Goal: Find specific page/section: Locate a particular part of the current website

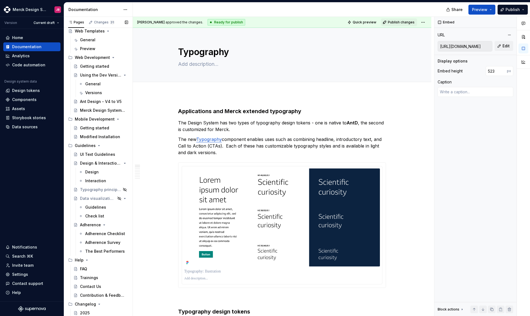
scroll to position [2469, 0]
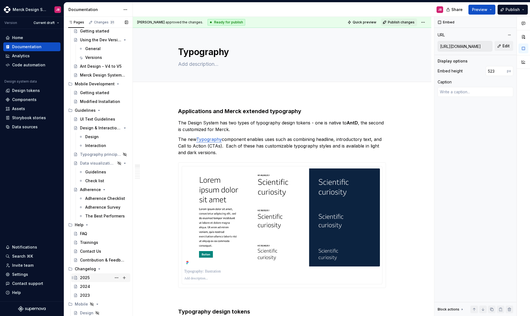
click at [88, 278] on div "2025" at bounding box center [85, 278] width 10 height 6
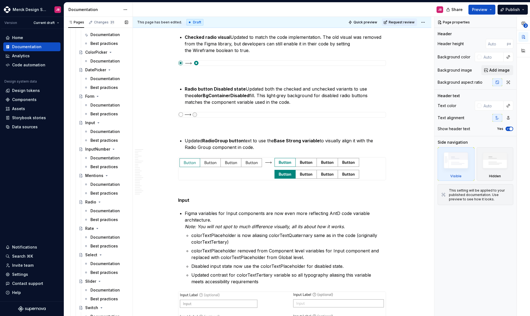
scroll to position [1307, 0]
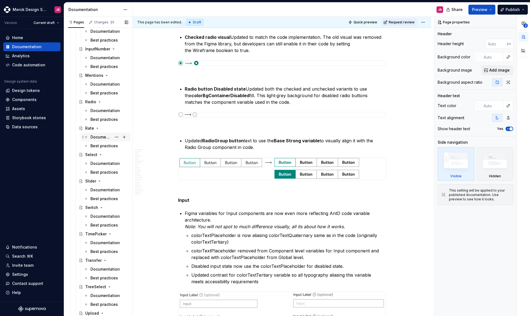
click at [96, 137] on div "Documentation" at bounding box center [101, 137] width 21 height 6
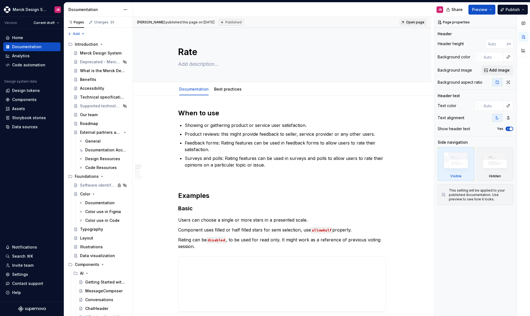
click at [314, 9] on div "JB" at bounding box center [290, 9] width 315 height 14
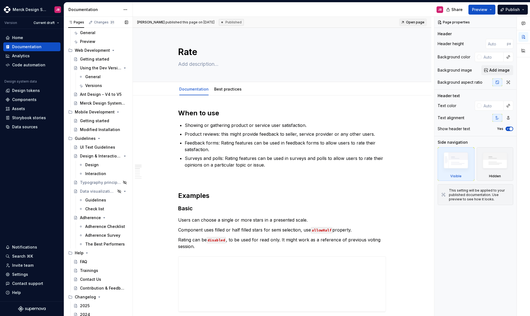
scroll to position [2469, 0]
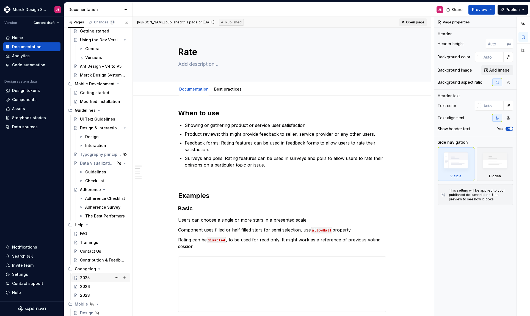
click at [91, 279] on div "2025" at bounding box center [104, 278] width 48 height 8
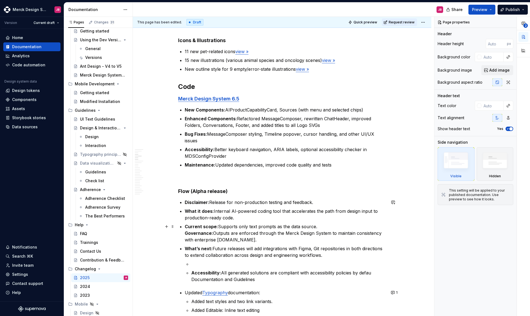
scroll to position [669, 0]
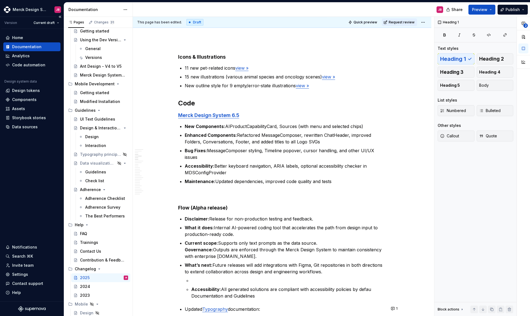
type textarea "*"
